Goal: Information Seeking & Learning: Learn about a topic

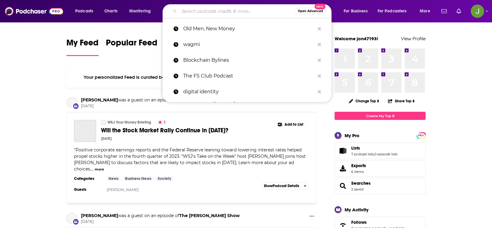
click at [200, 12] on input "Search podcasts, credits, & more..." at bounding box center [237, 11] width 116 height 10
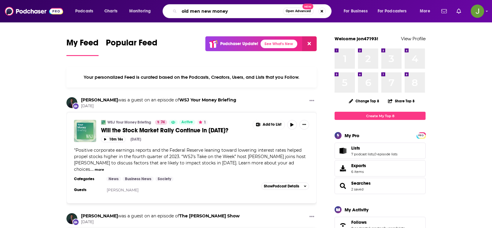
type input "old men new money"
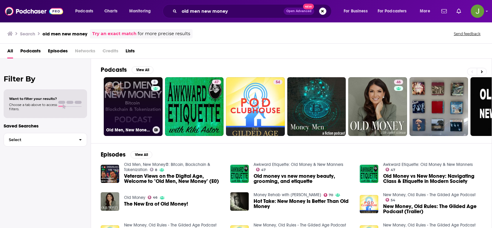
click at [140, 89] on link "8 Old Men, New Money®: Bitcoin, Blockchain & Tokenization" at bounding box center [133, 106] width 59 height 59
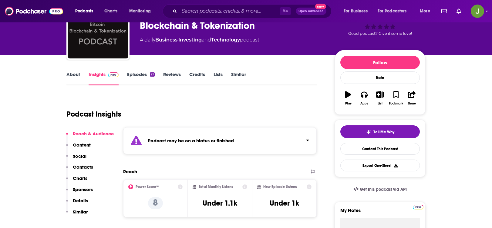
scroll to position [41, 0]
